Goal: Information Seeking & Learning: Learn about a topic

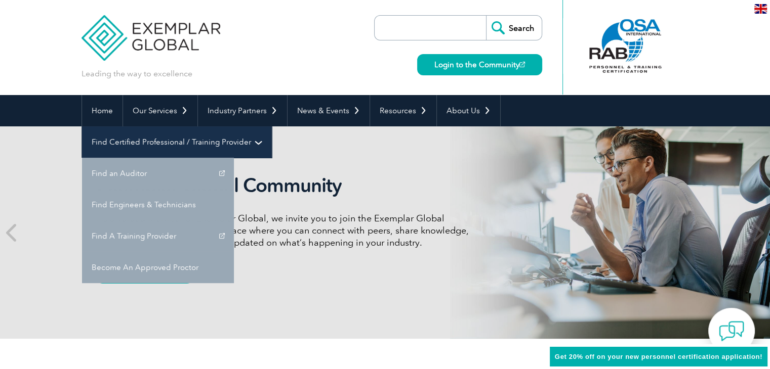
click at [271, 127] on link "Find Certified Professional / Training Provider" at bounding box center [176, 142] width 189 height 31
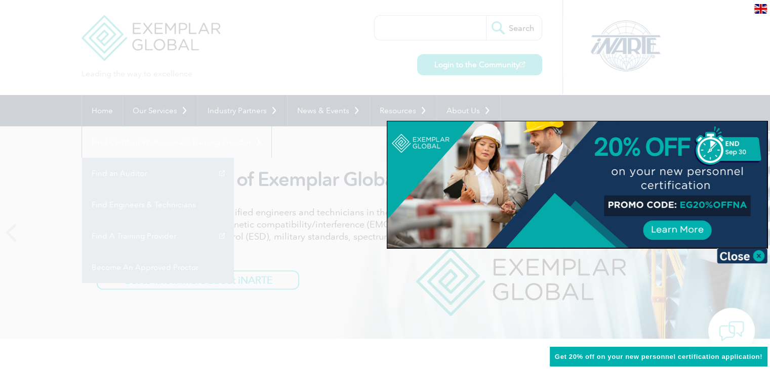
click at [654, 278] on div at bounding box center [385, 184] width 770 height 369
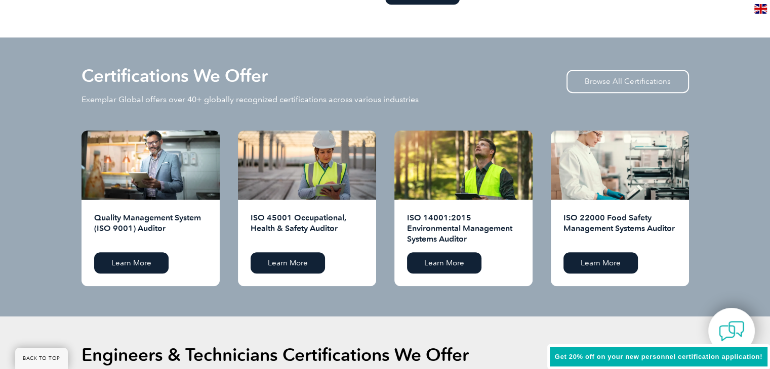
scroll to position [962, 0]
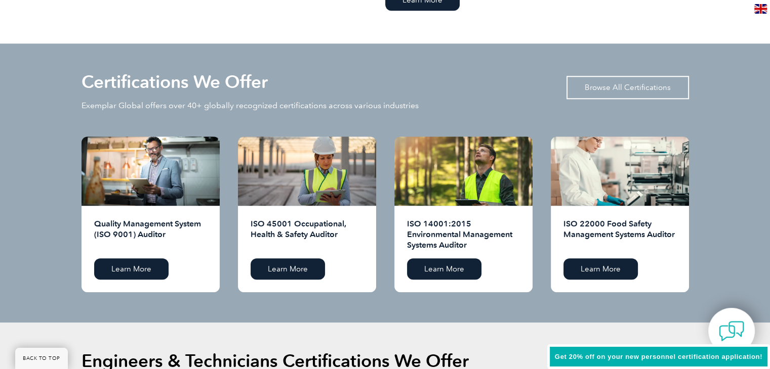
click at [598, 93] on link "Browse All Certifications" at bounding box center [627, 87] width 122 height 23
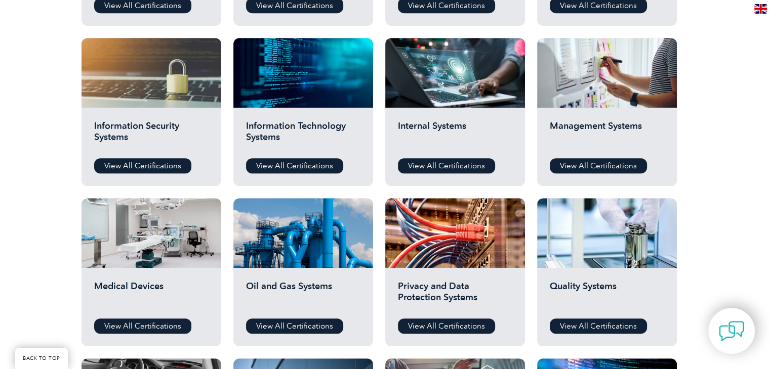
scroll to position [304, 0]
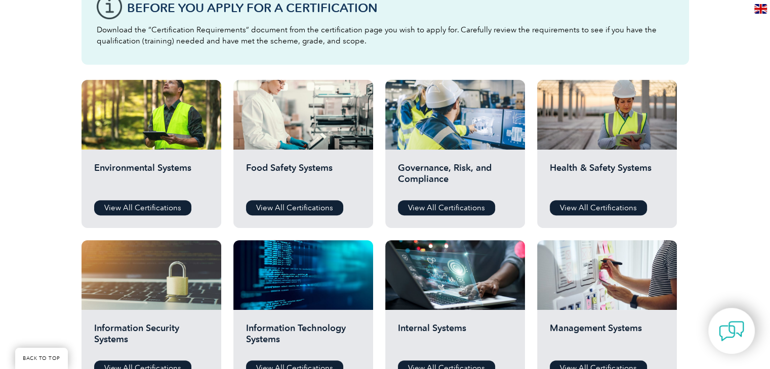
click at [114, 199] on div "Environmental Systems View All Certifications" at bounding box center [151, 189] width 140 height 78
click at [114, 203] on link "View All Certifications" at bounding box center [142, 207] width 97 height 15
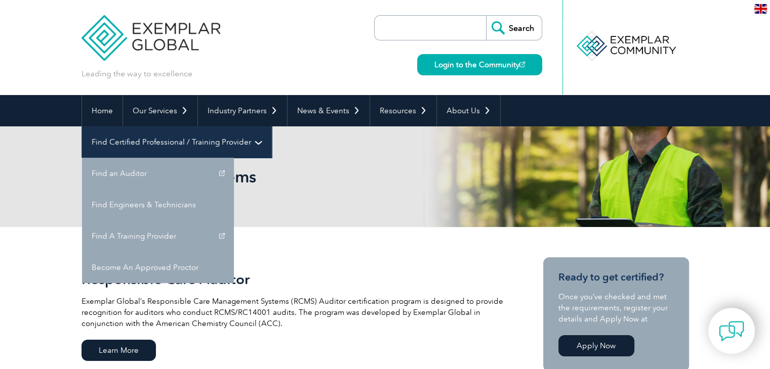
click at [271, 127] on link "Find Certified Professional / Training Provider" at bounding box center [176, 142] width 189 height 31
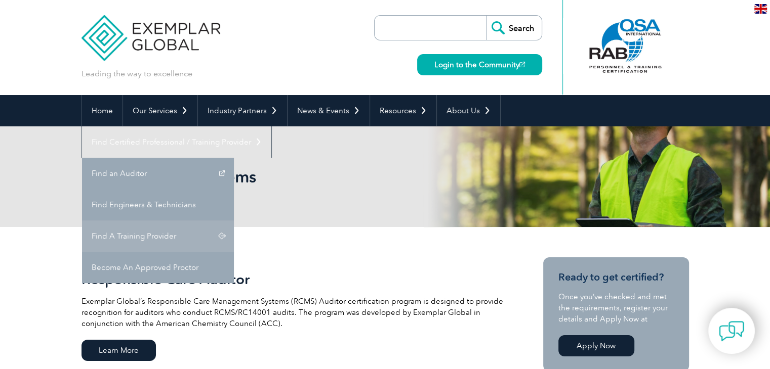
click at [234, 221] on link "Find A Training Provider" at bounding box center [158, 236] width 152 height 31
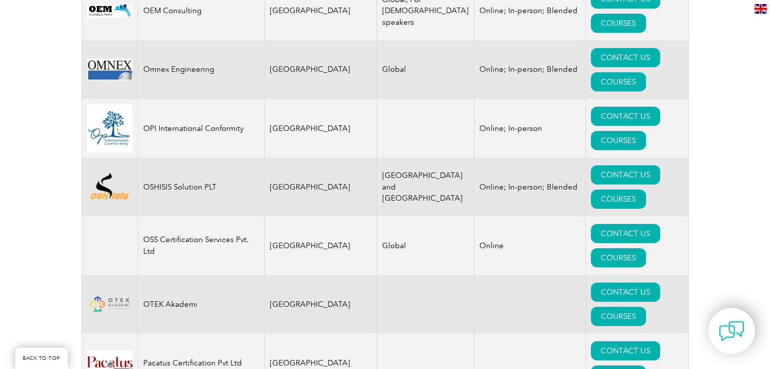
scroll to position [11404, 0]
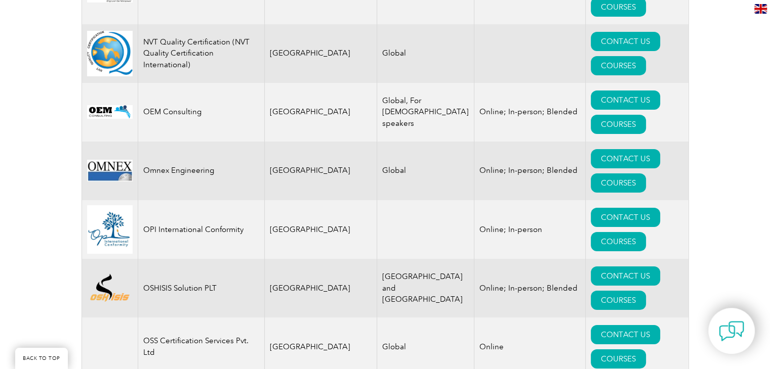
drag, startPoint x: 619, startPoint y: 101, endPoint x: 616, endPoint y: 107, distance: 6.3
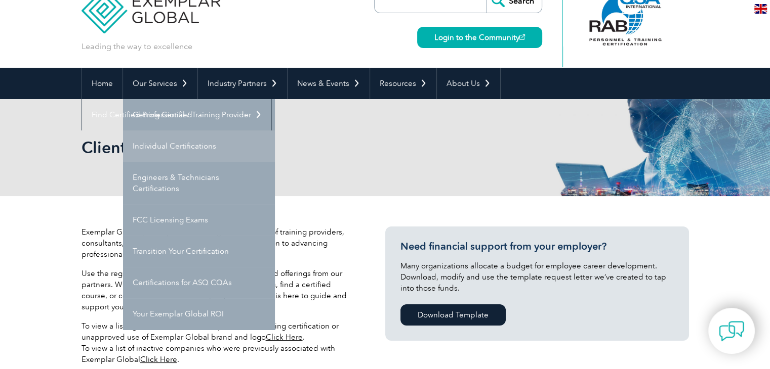
scroll to position [51, 0]
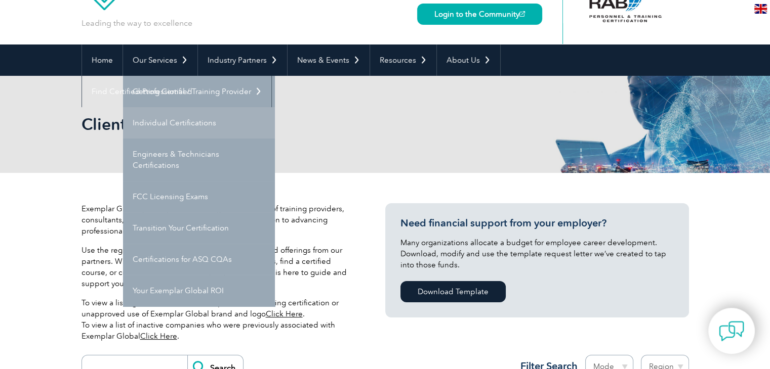
click at [184, 130] on link "Individual Certifications" at bounding box center [199, 122] width 152 height 31
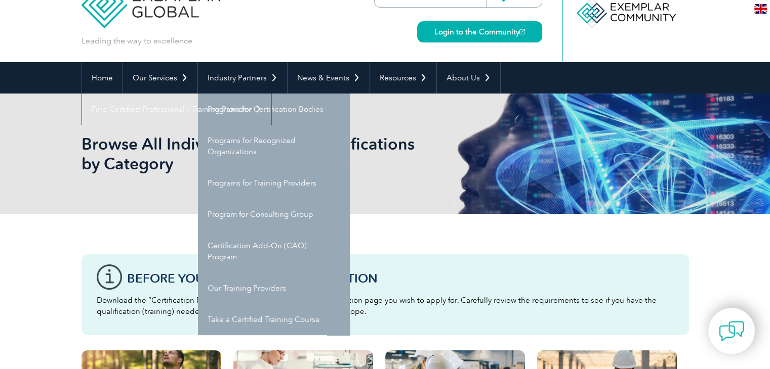
scroll to position [51, 0]
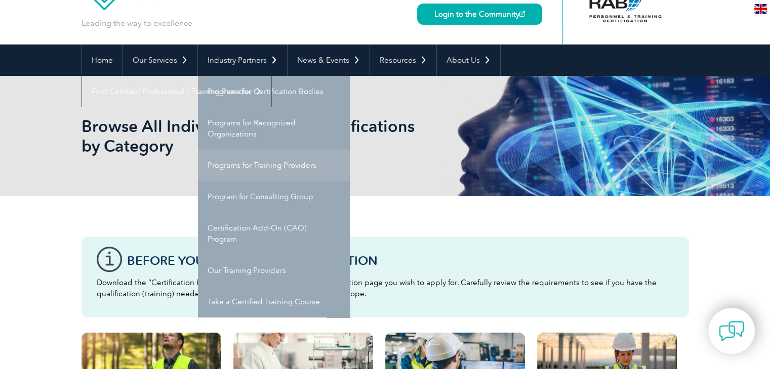
click at [235, 159] on link "Programs for Training Providers" at bounding box center [274, 165] width 152 height 31
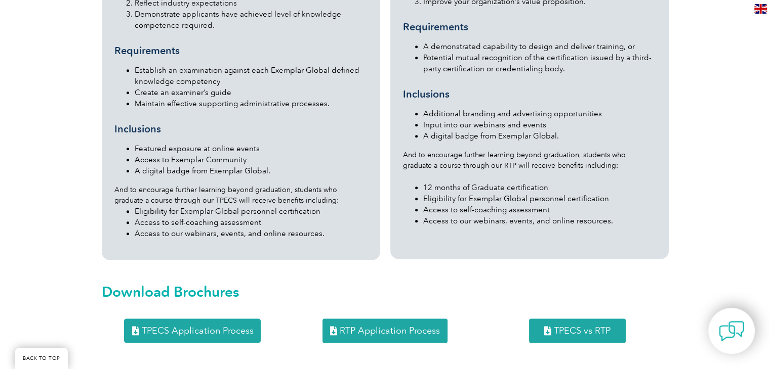
scroll to position [1215, 0]
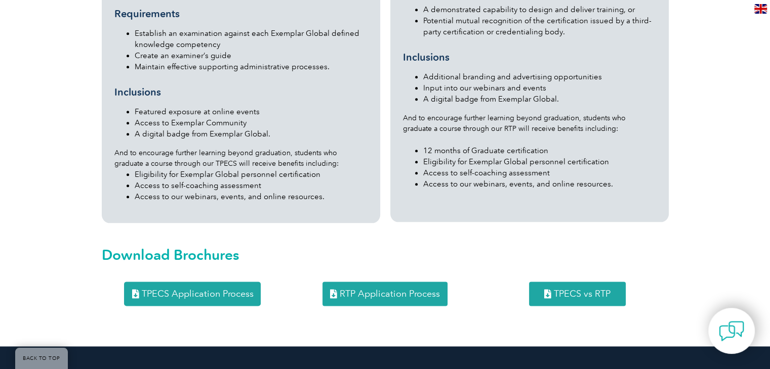
click at [223, 289] on span "TPECS Application Process" at bounding box center [197, 293] width 112 height 9
click at [563, 289] on span "TPECS vs RTP" at bounding box center [582, 293] width 57 height 9
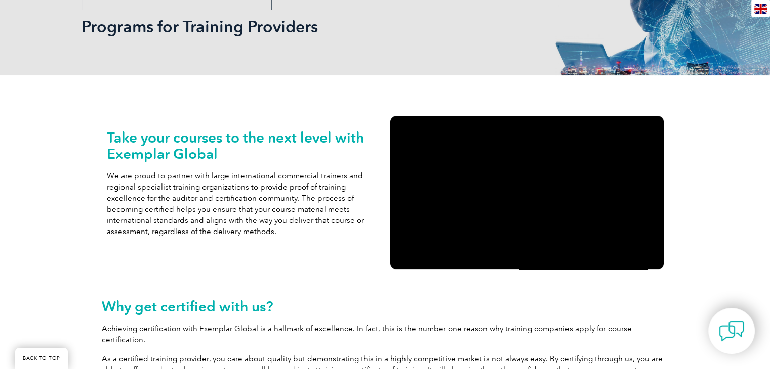
scroll to position [0, 0]
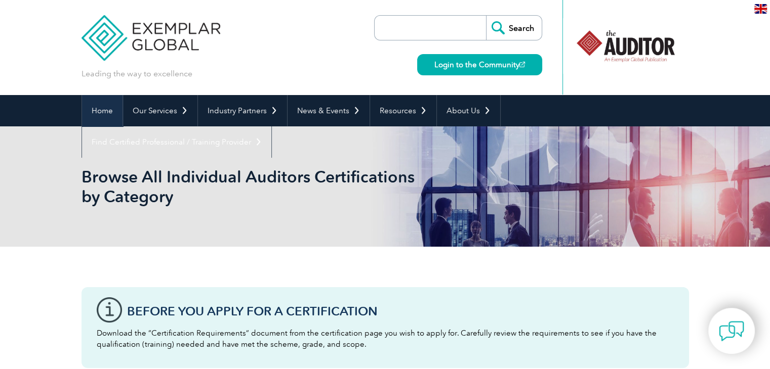
click at [104, 116] on link "Home" at bounding box center [102, 110] width 40 height 31
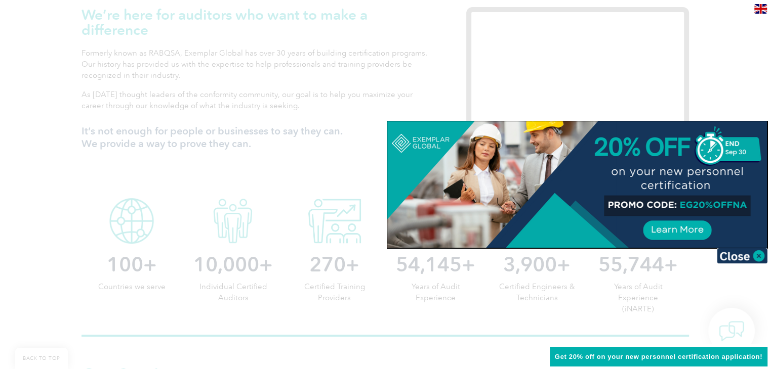
scroll to position [405, 0]
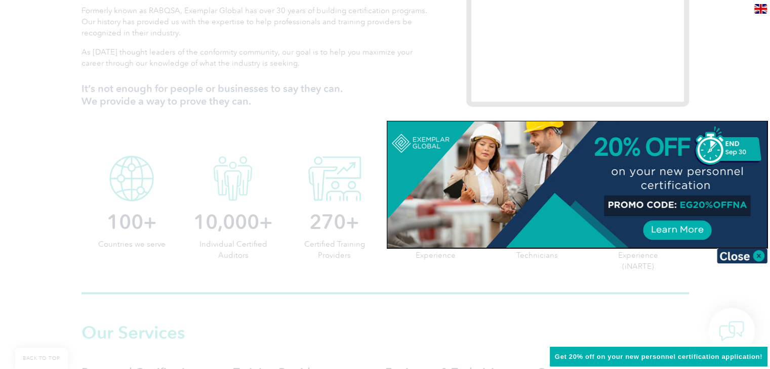
click at [749, 258] on img at bounding box center [742, 255] width 51 height 15
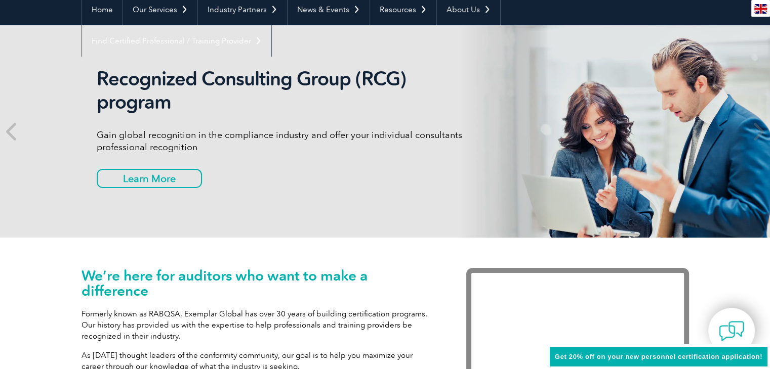
scroll to position [0, 0]
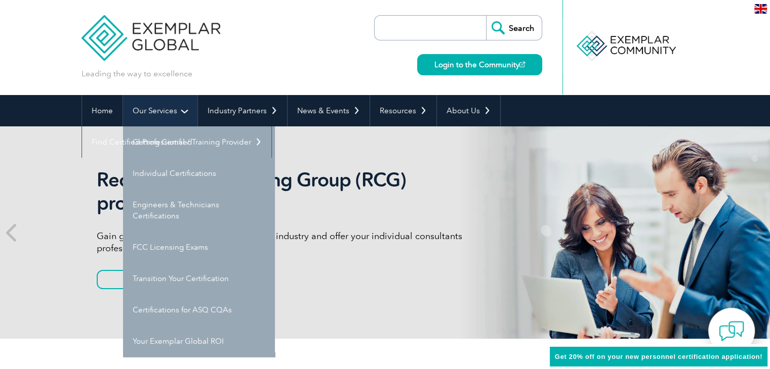
click at [180, 108] on link "Our Services" at bounding box center [160, 110] width 74 height 31
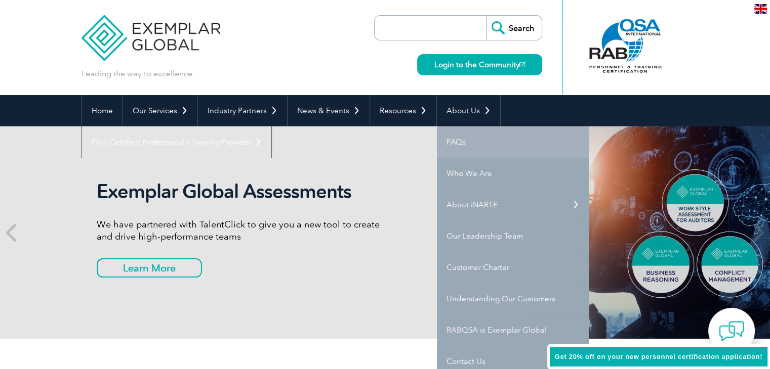
click at [451, 140] on link "FAQs" at bounding box center [513, 142] width 152 height 31
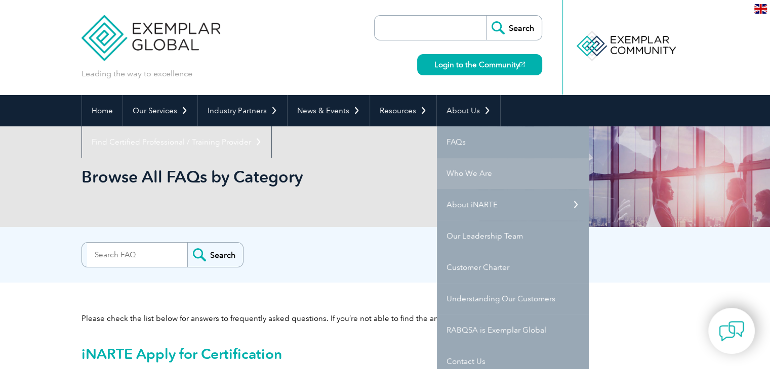
click at [465, 165] on link "Who We Are" at bounding box center [513, 173] width 152 height 31
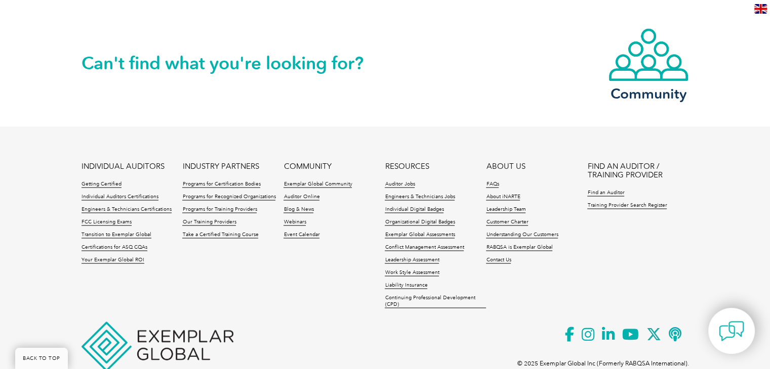
scroll to position [1870, 0]
